Goal: Find contact information: Find contact information

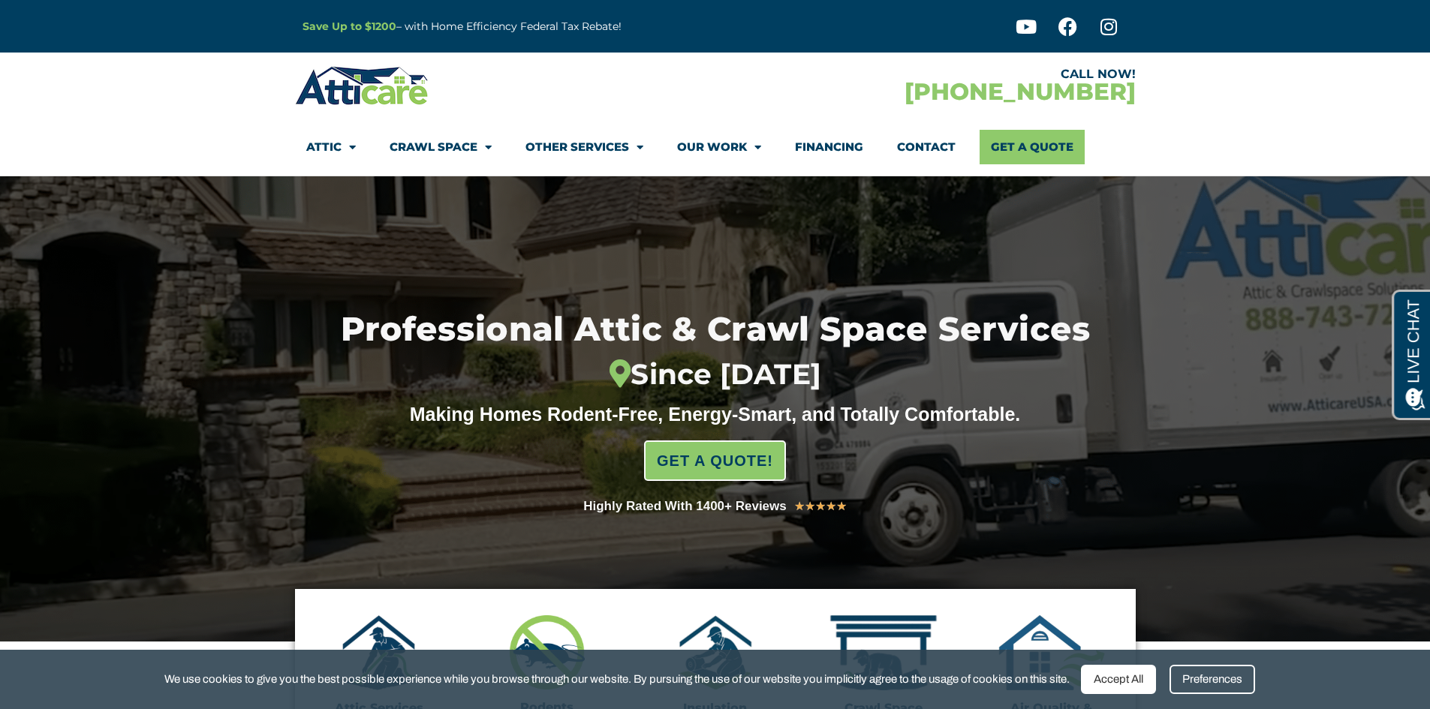
click at [922, 147] on link "Contact" at bounding box center [926, 147] width 59 height 35
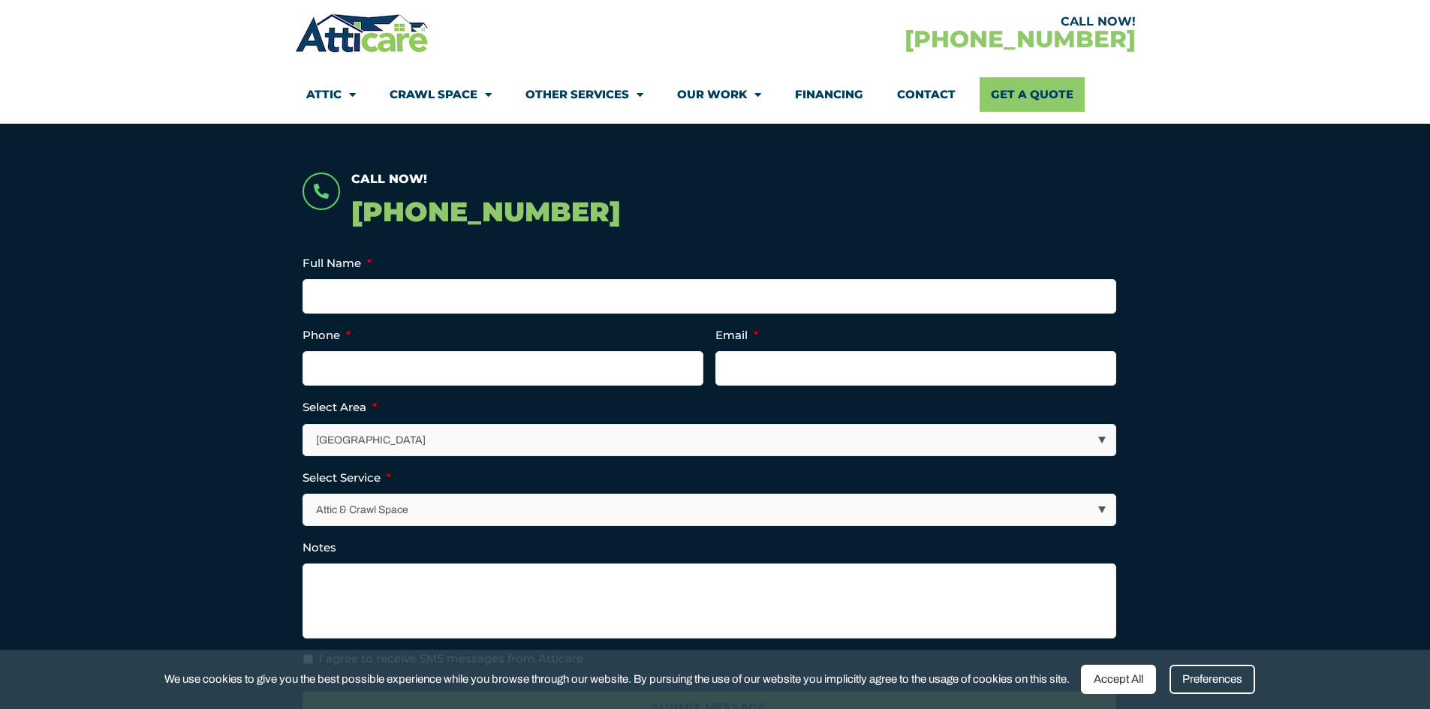
scroll to position [300, 0]
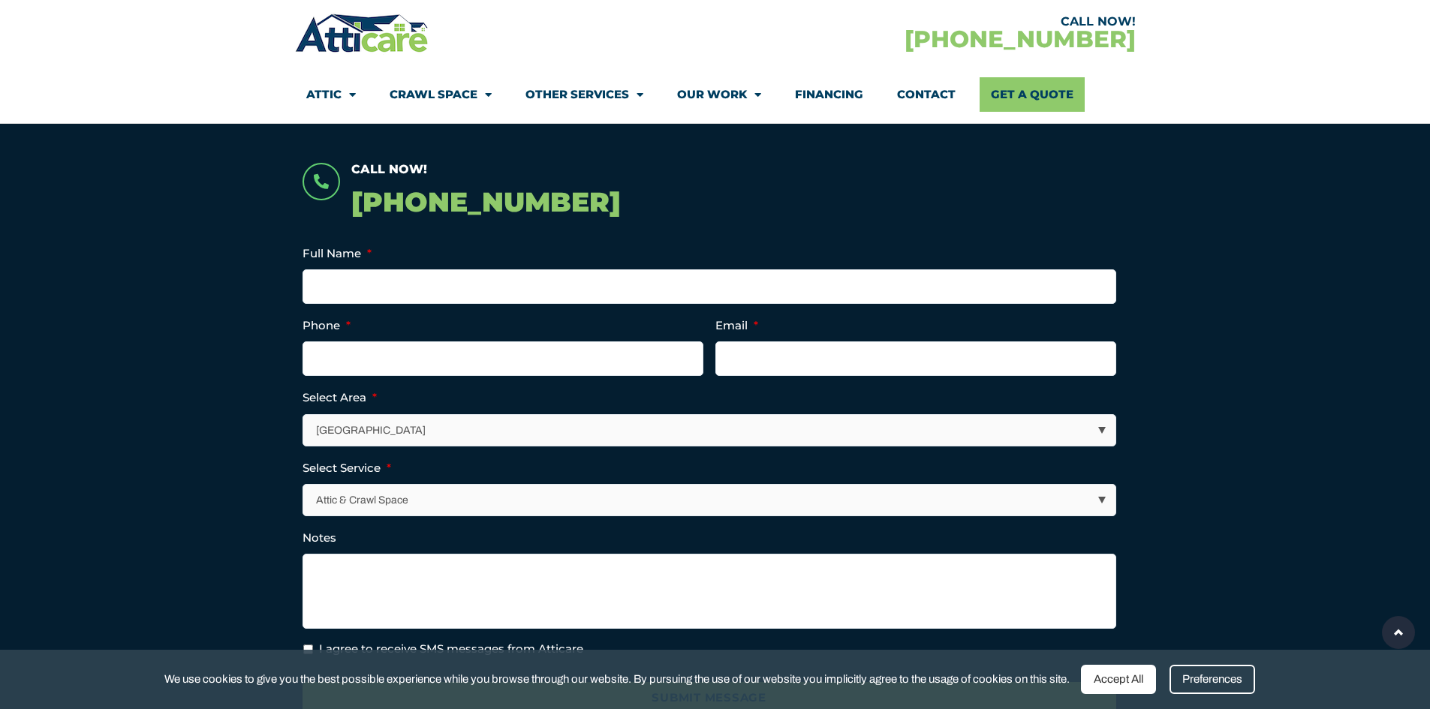
click at [1099, 499] on select "Attic & Crawl Space Insulation Roofing Solar Energy Other Services" at bounding box center [710, 500] width 812 height 31
click at [1100, 500] on select "Attic & Crawl Space Insulation Roofing Solar Energy Other Services" at bounding box center [710, 500] width 812 height 31
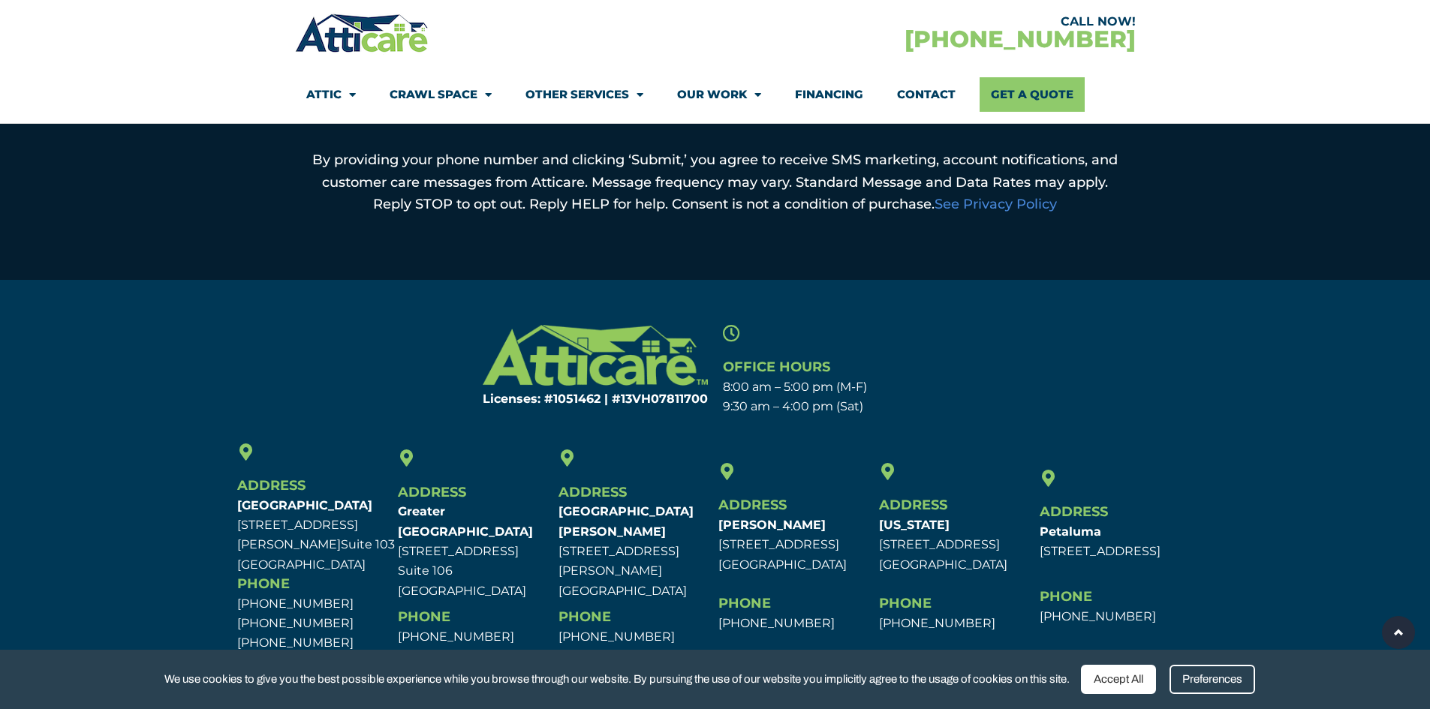
scroll to position [931, 0]
